Goal: Information Seeking & Learning: Learn about a topic

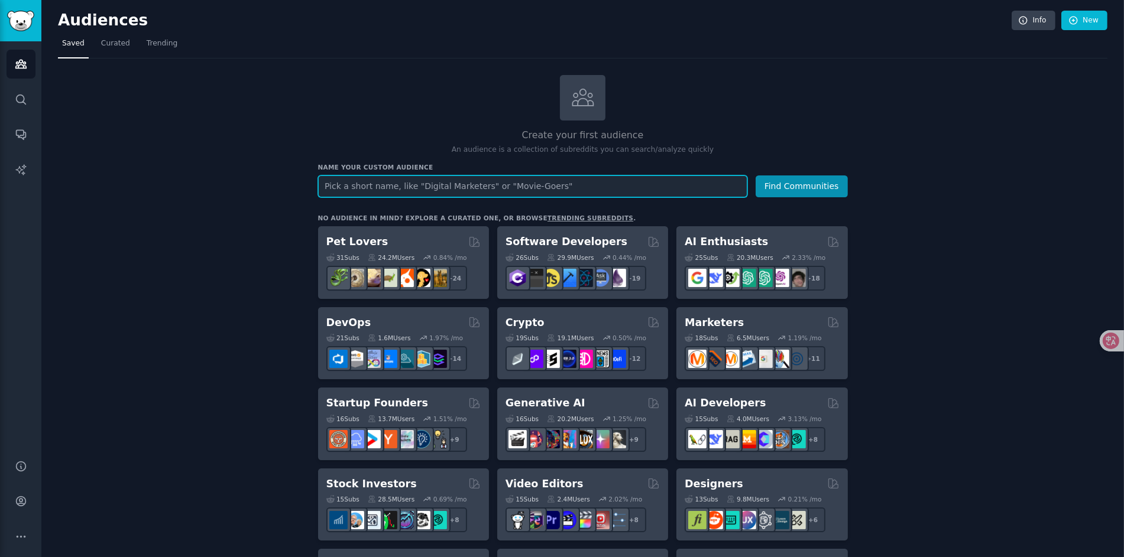
click at [534, 187] on input "text" at bounding box center [532, 187] width 429 height 22
type input "t"
type input "semi trucker"
click at [755, 176] on button "Find Communities" at bounding box center [801, 187] width 92 height 22
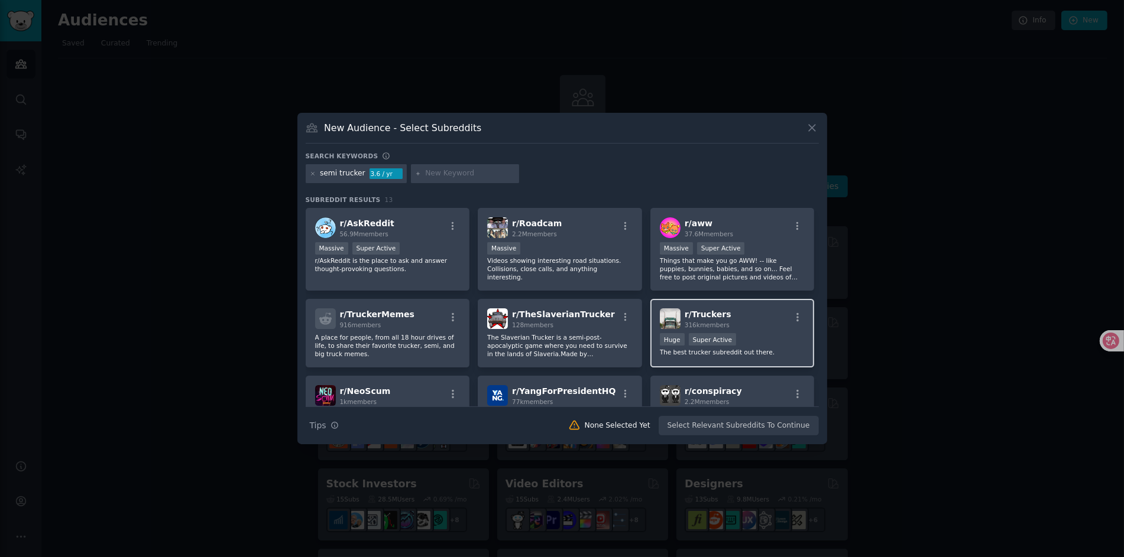
click at [761, 320] on div "r/ Truckers 316k members" at bounding box center [732, 319] width 145 height 21
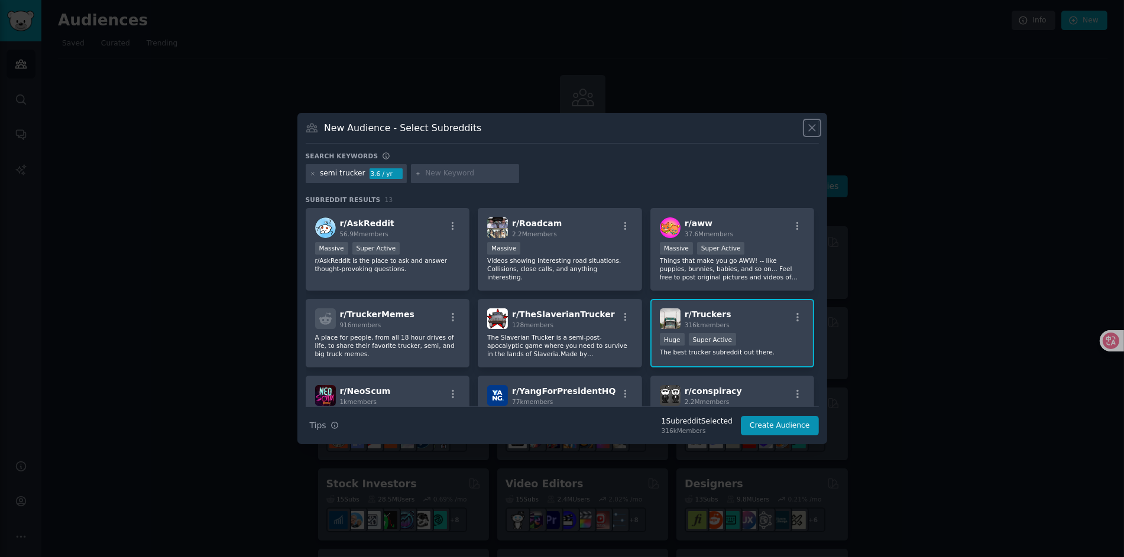
click at [817, 125] on icon at bounding box center [812, 128] width 12 height 12
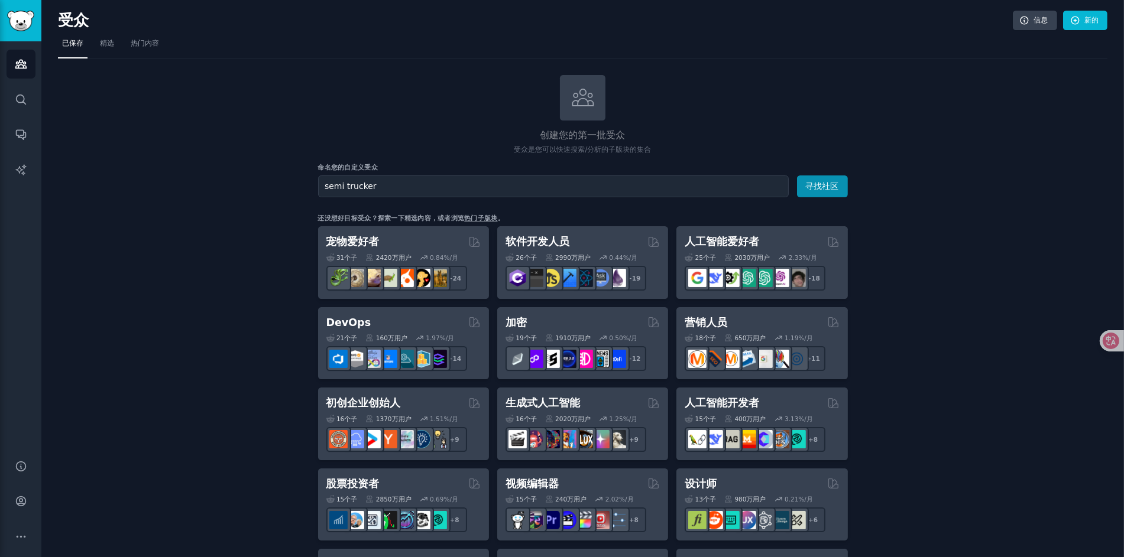
click at [103, 43] on font "精选" at bounding box center [107, 43] width 14 height 8
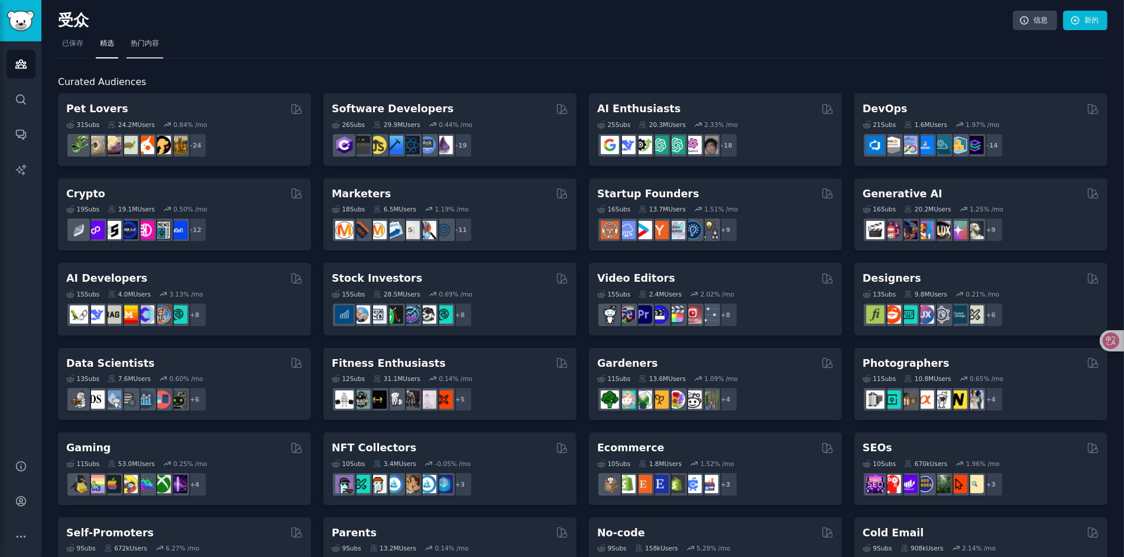
click at [140, 48] on span "热门内容" at bounding box center [145, 43] width 28 height 11
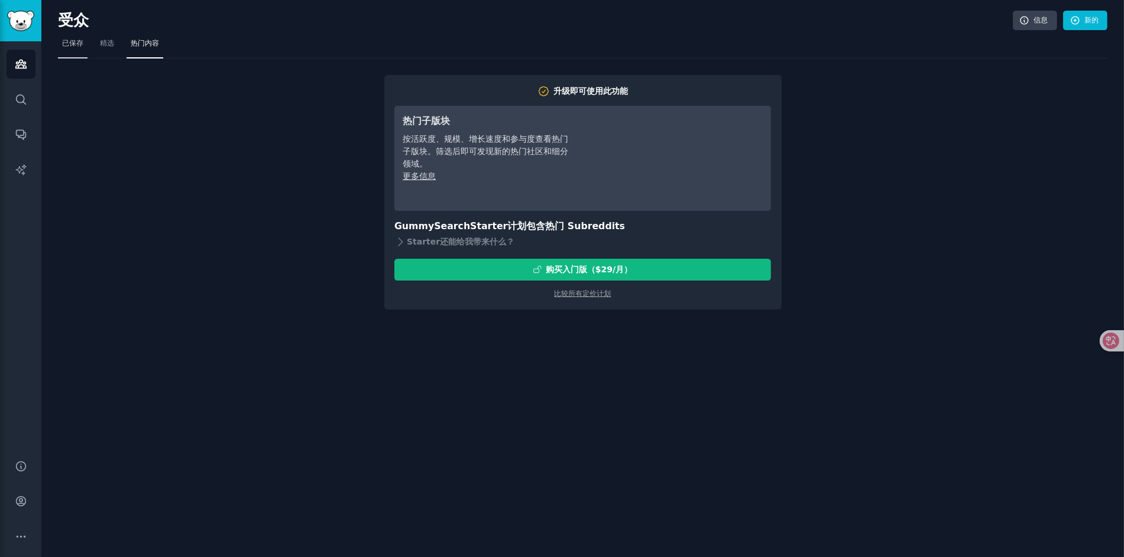
click at [73, 39] on font "已保存" at bounding box center [72, 43] width 21 height 8
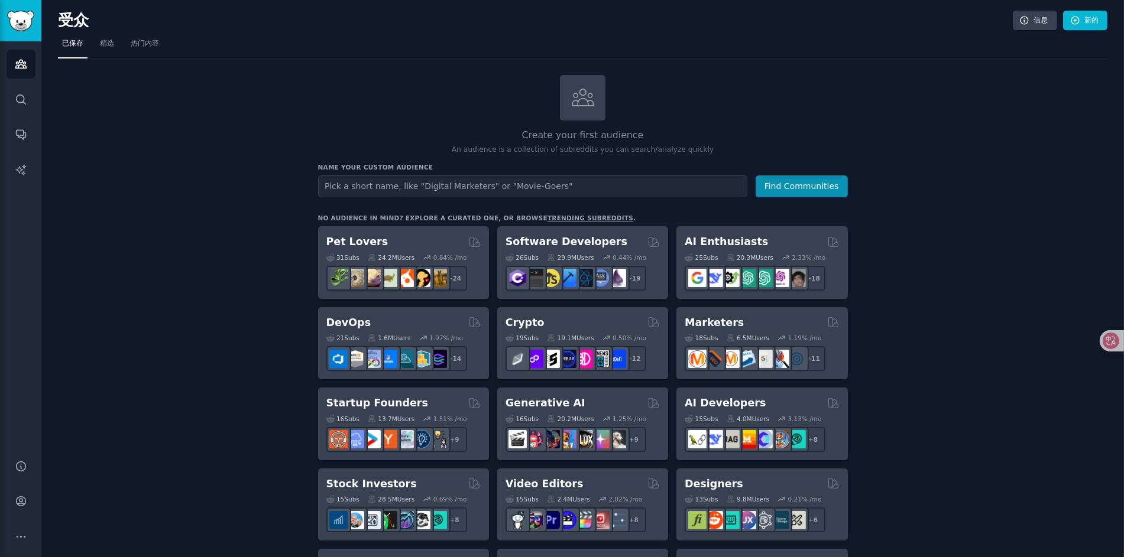
scroll to position [59, 0]
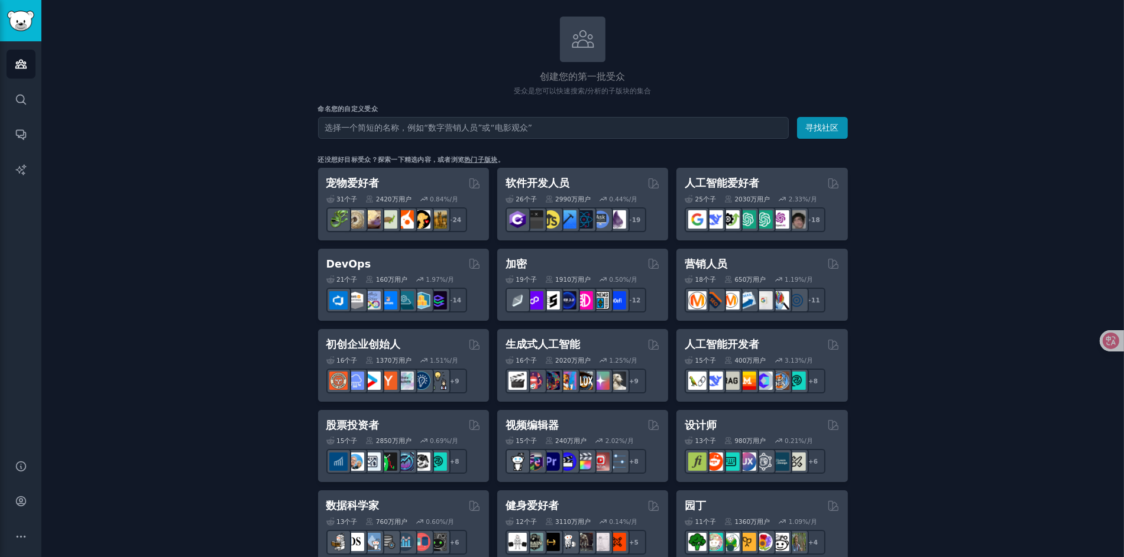
drag, startPoint x: 268, startPoint y: 267, endPoint x: 192, endPoint y: 378, distance: 134.8
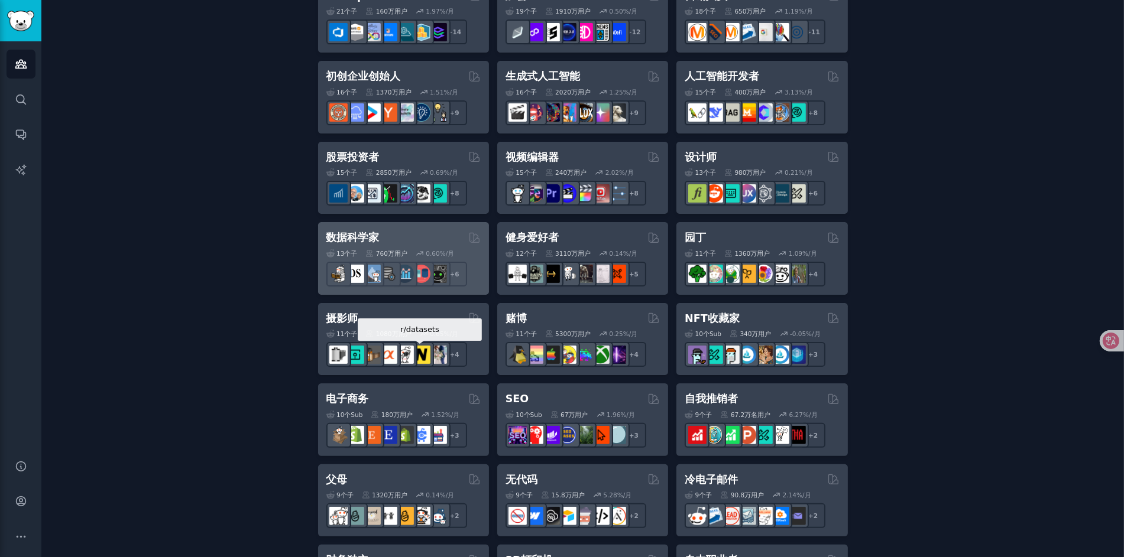
scroll to position [156, 0]
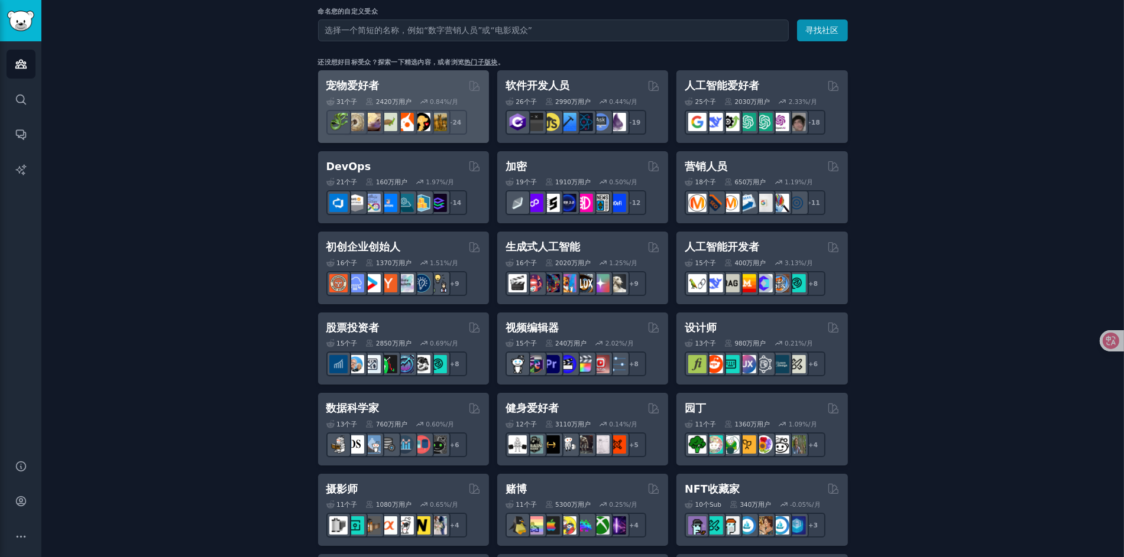
click at [400, 90] on div "宠物爱好者" at bounding box center [403, 86] width 154 height 15
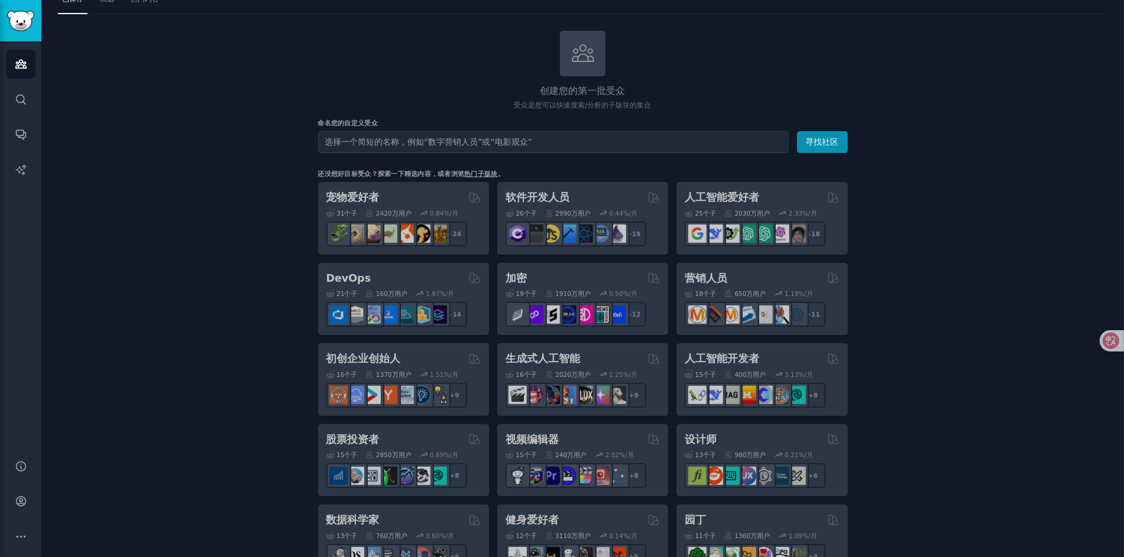
scroll to position [0, 0]
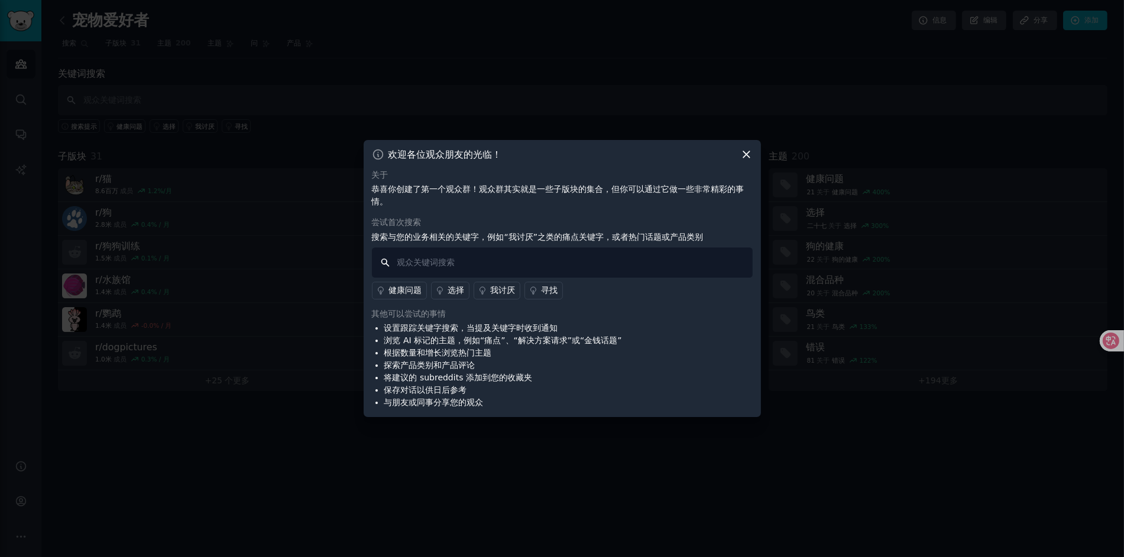
click at [566, 255] on input "text" at bounding box center [562, 263] width 381 height 30
click at [744, 150] on icon at bounding box center [746, 154] width 12 height 12
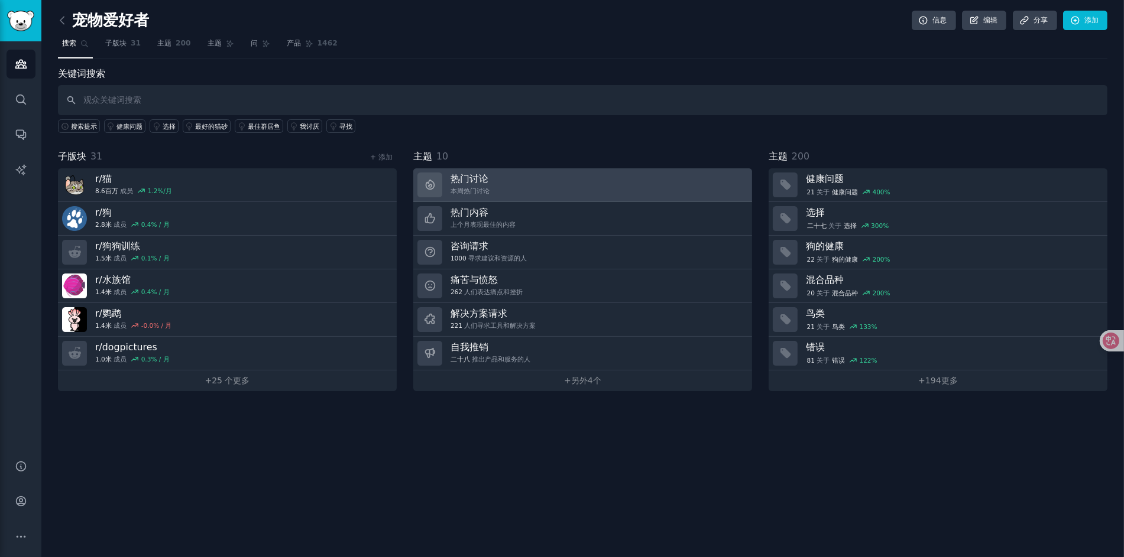
click at [488, 186] on link "热门讨论 本周热门讨论" at bounding box center [582, 185] width 339 height 34
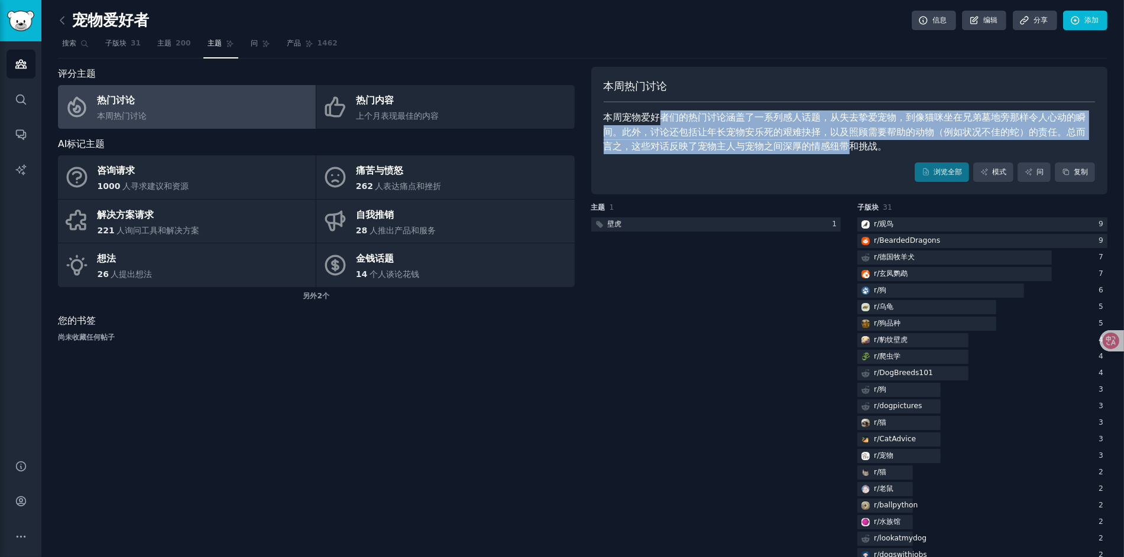
drag, startPoint x: 656, startPoint y: 121, endPoint x: 838, endPoint y: 149, distance: 184.8
click at [838, 149] on font "本周宠物爱好者们的热门讨论涵盖了一系列感人话题，从失去挚爱宠物，到像猫咪坐在兄弟墓地旁那样令人心动的瞬间。此外，讨论还包括让年长宠物安乐死的艰难抉择，以及照顾…" at bounding box center [845, 132] width 482 height 40
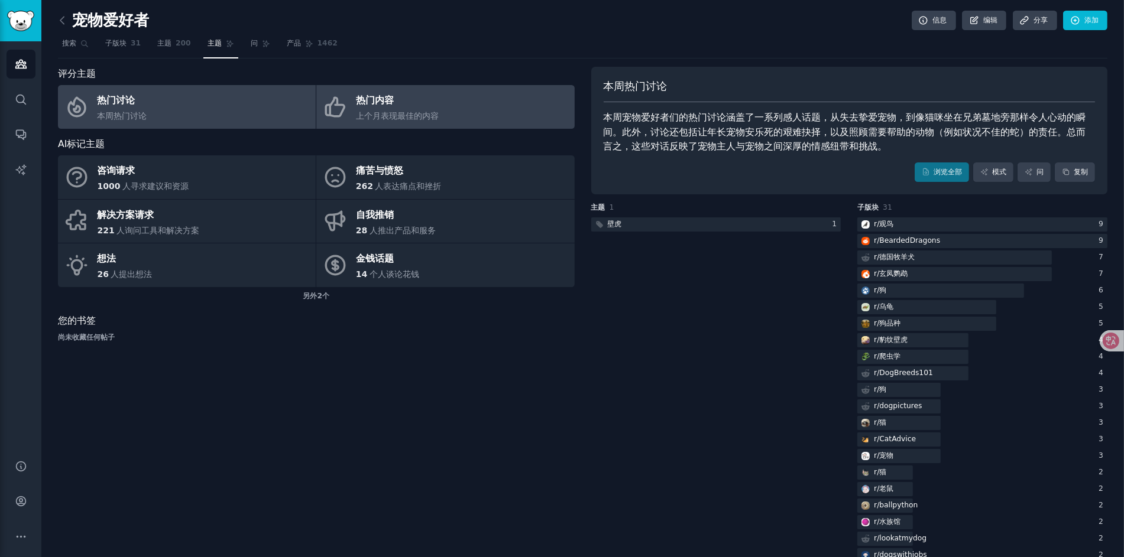
click at [420, 111] on font "上个月表现最佳的内容" at bounding box center [397, 115] width 83 height 9
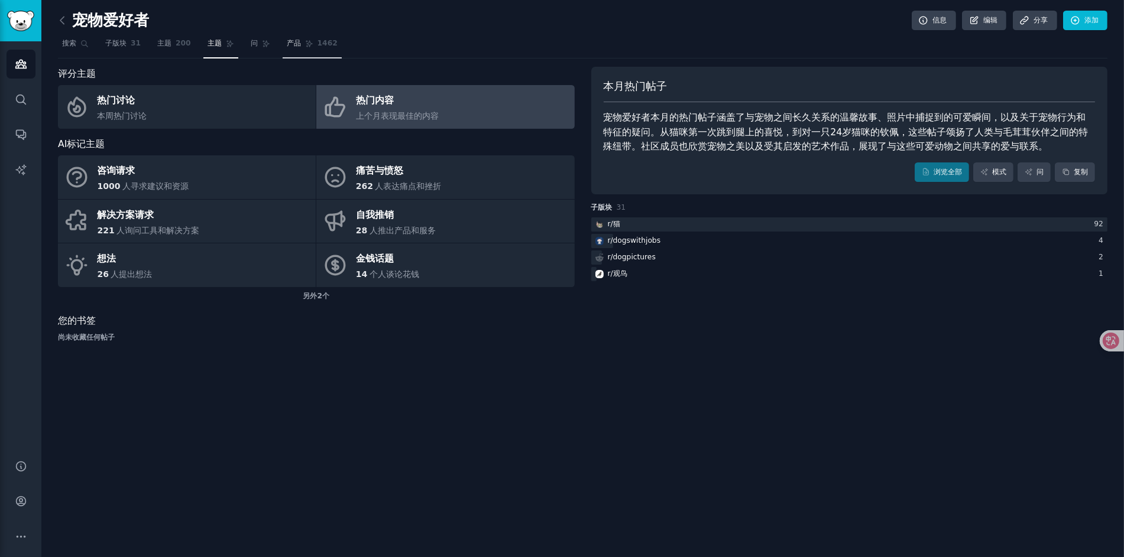
click at [326, 46] on font "1462" at bounding box center [327, 43] width 20 height 8
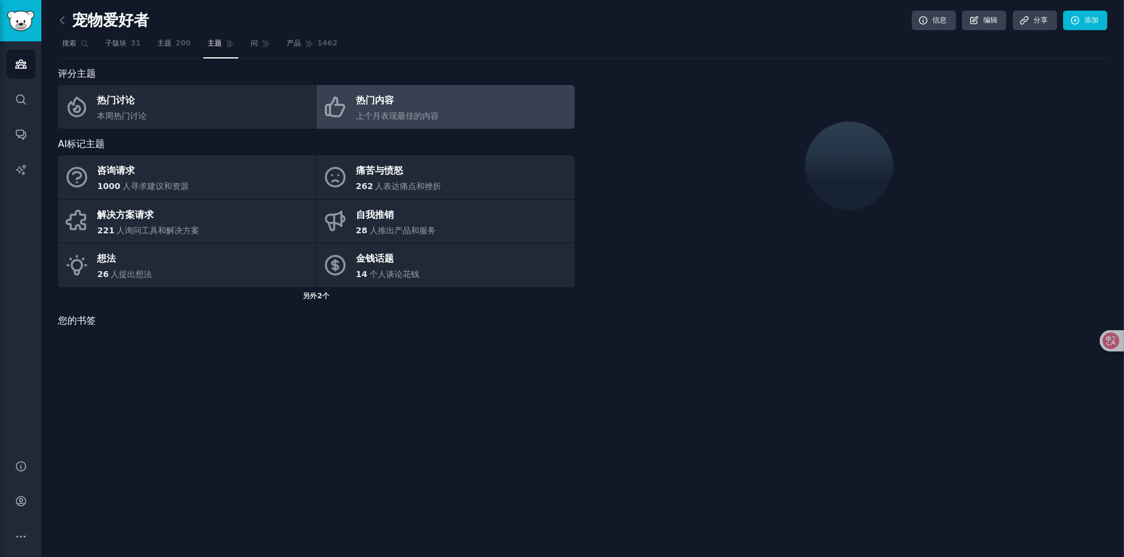
click at [313, 299] on font "另外" at bounding box center [310, 296] width 14 height 8
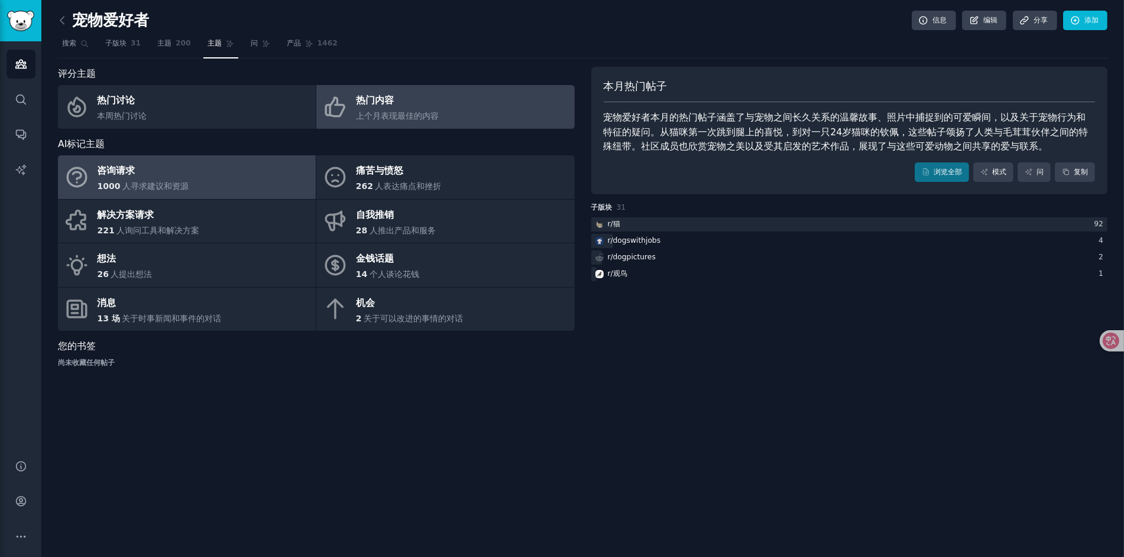
click at [180, 191] on div "1000 人寻求建议和资源" at bounding box center [143, 186] width 91 height 12
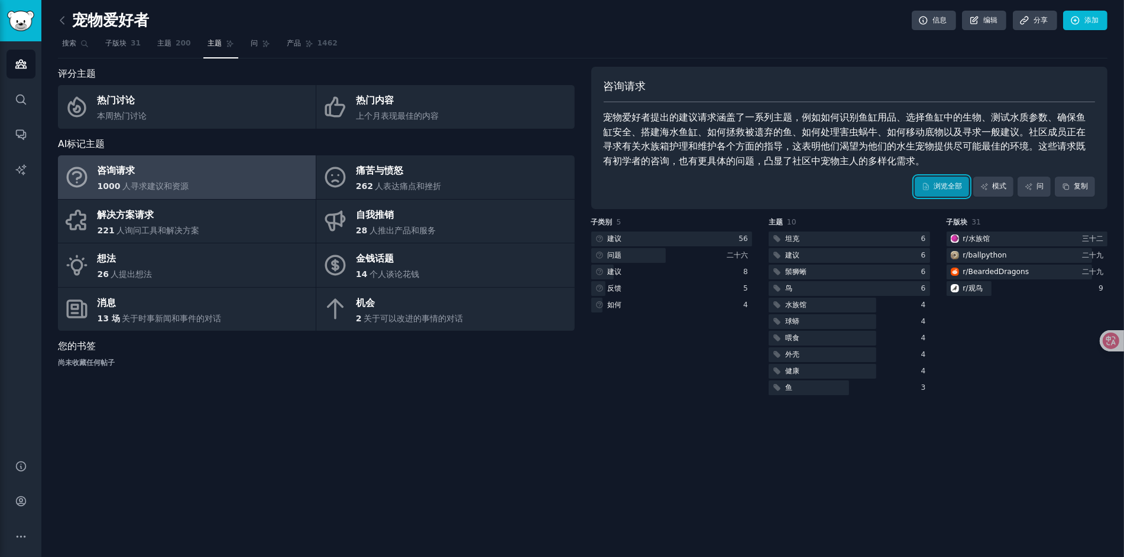
click at [924, 192] on link "浏览全部" at bounding box center [941, 187] width 54 height 20
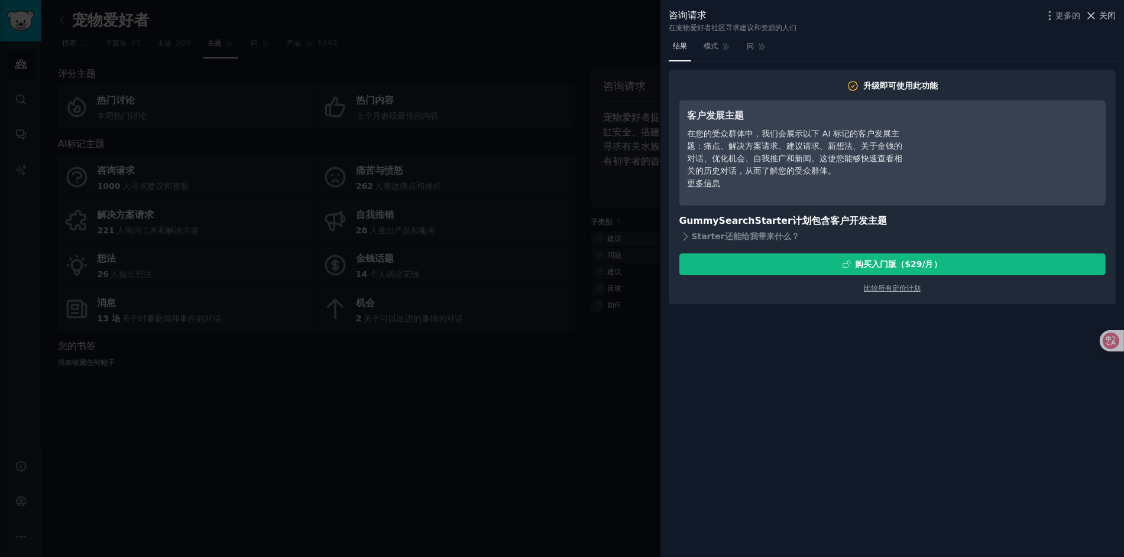
click at [1091, 16] on icon at bounding box center [1091, 15] width 7 height 7
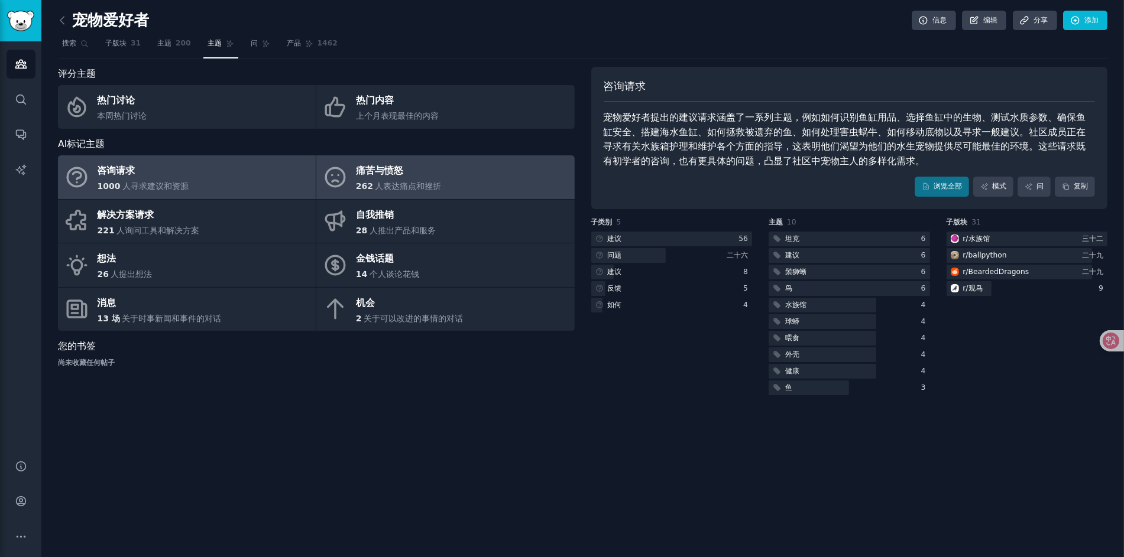
click at [430, 193] on link "痛苦与愤怒 262 人表达痛点和挫折" at bounding box center [445, 177] width 258 height 44
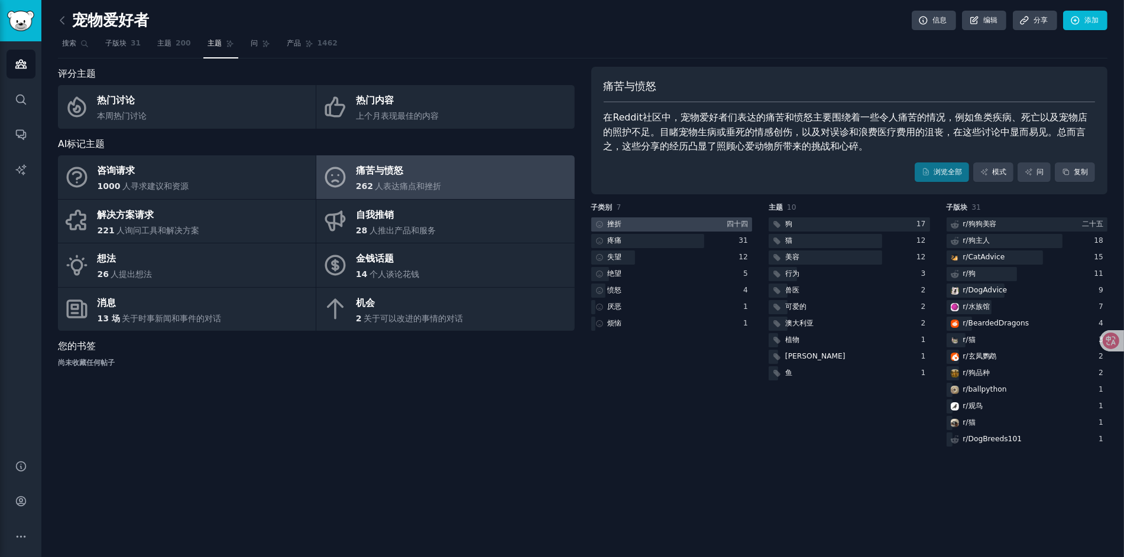
click at [675, 222] on div at bounding box center [671, 225] width 161 height 15
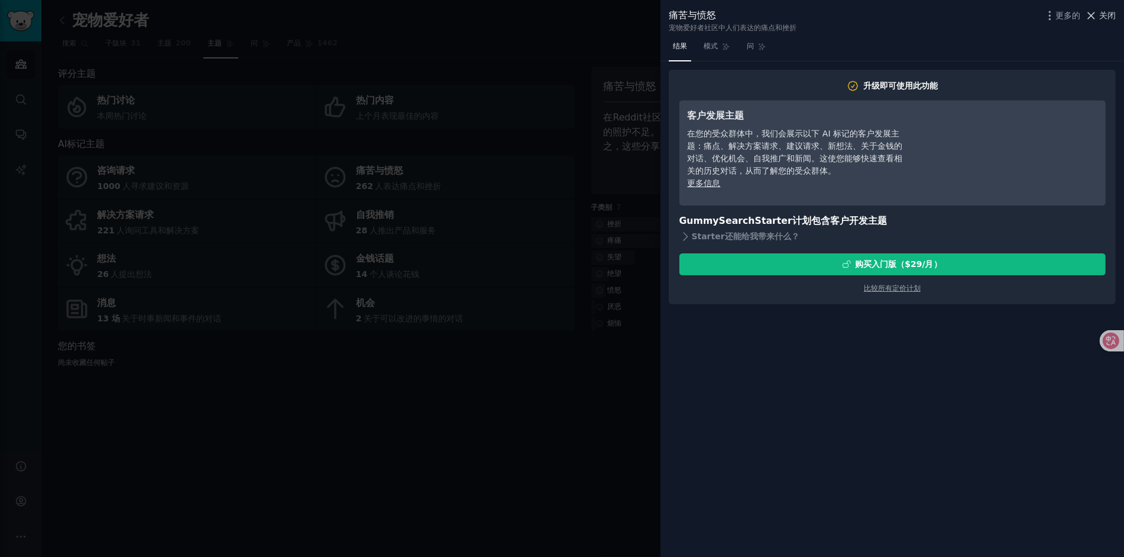
click at [1090, 16] on icon at bounding box center [1091, 15] width 7 height 7
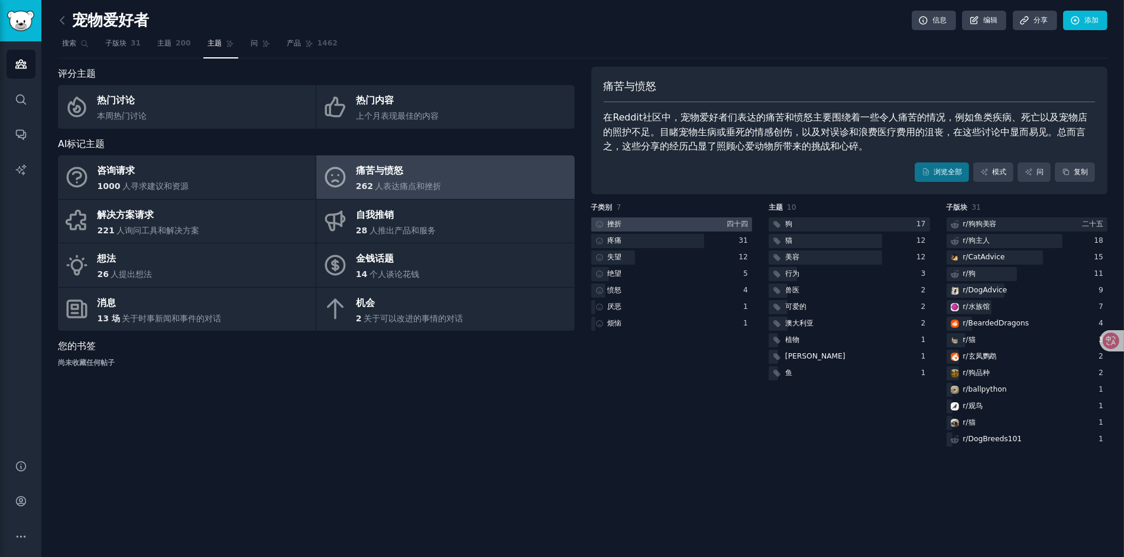
click at [630, 225] on div at bounding box center [671, 225] width 161 height 15
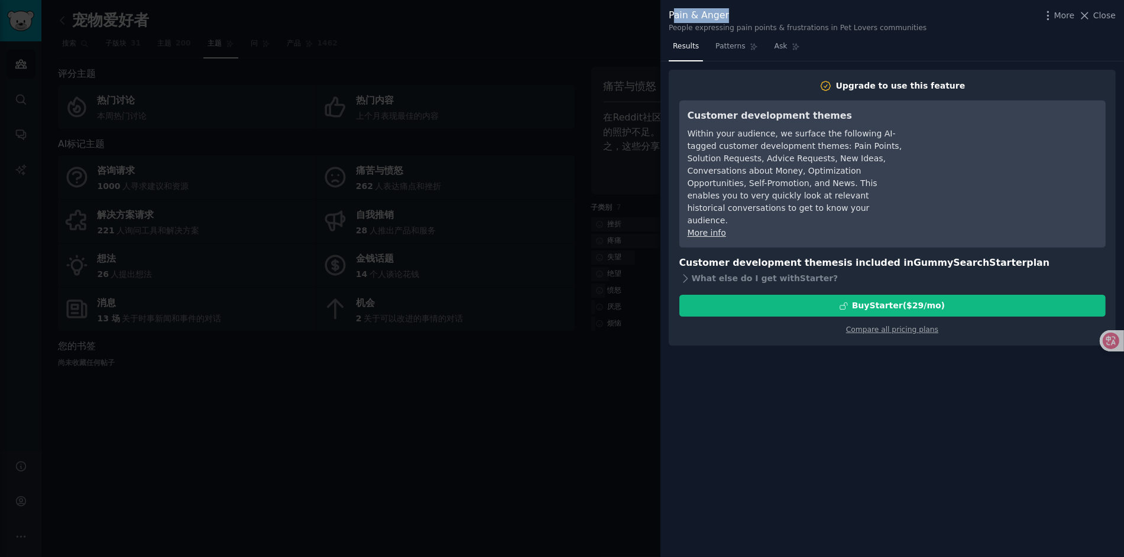
drag, startPoint x: 679, startPoint y: 11, endPoint x: 729, endPoint y: 11, distance: 50.8
click at [729, 11] on div "Pain & Anger" at bounding box center [798, 15] width 258 height 15
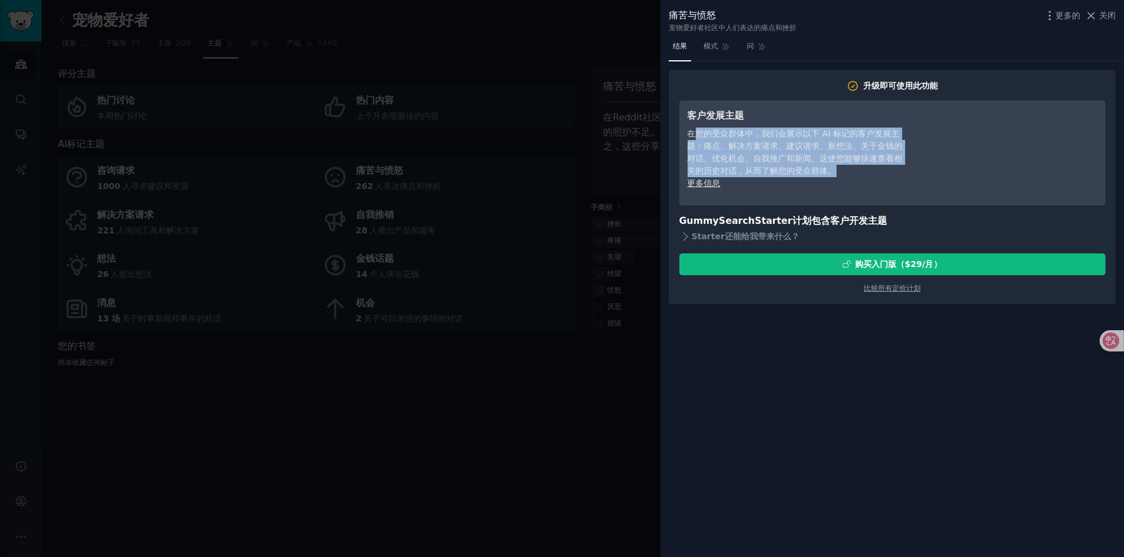
drag, startPoint x: 699, startPoint y: 134, endPoint x: 851, endPoint y: 169, distance: 156.4
click at [851, 169] on div "在您的受众群体中，我们会展示以下 AI 标记的客户发展主题：痛点、解决方案请求、建议请求、新想法、关于金钱的对话、优化机会、自我推广和新闻。这使您能够快速查看…" at bounding box center [795, 153] width 216 height 50
click at [826, 172] on font "在您的受众群体中，我们会展示以下 AI 标记的客户发展主题：痛点、解决方案请求、建议请求、新想法、关于金钱的对话、优化机会、自我推广和新闻。这使您能够快速查看…" at bounding box center [794, 152] width 215 height 47
